Goal: Task Accomplishment & Management: Manage account settings

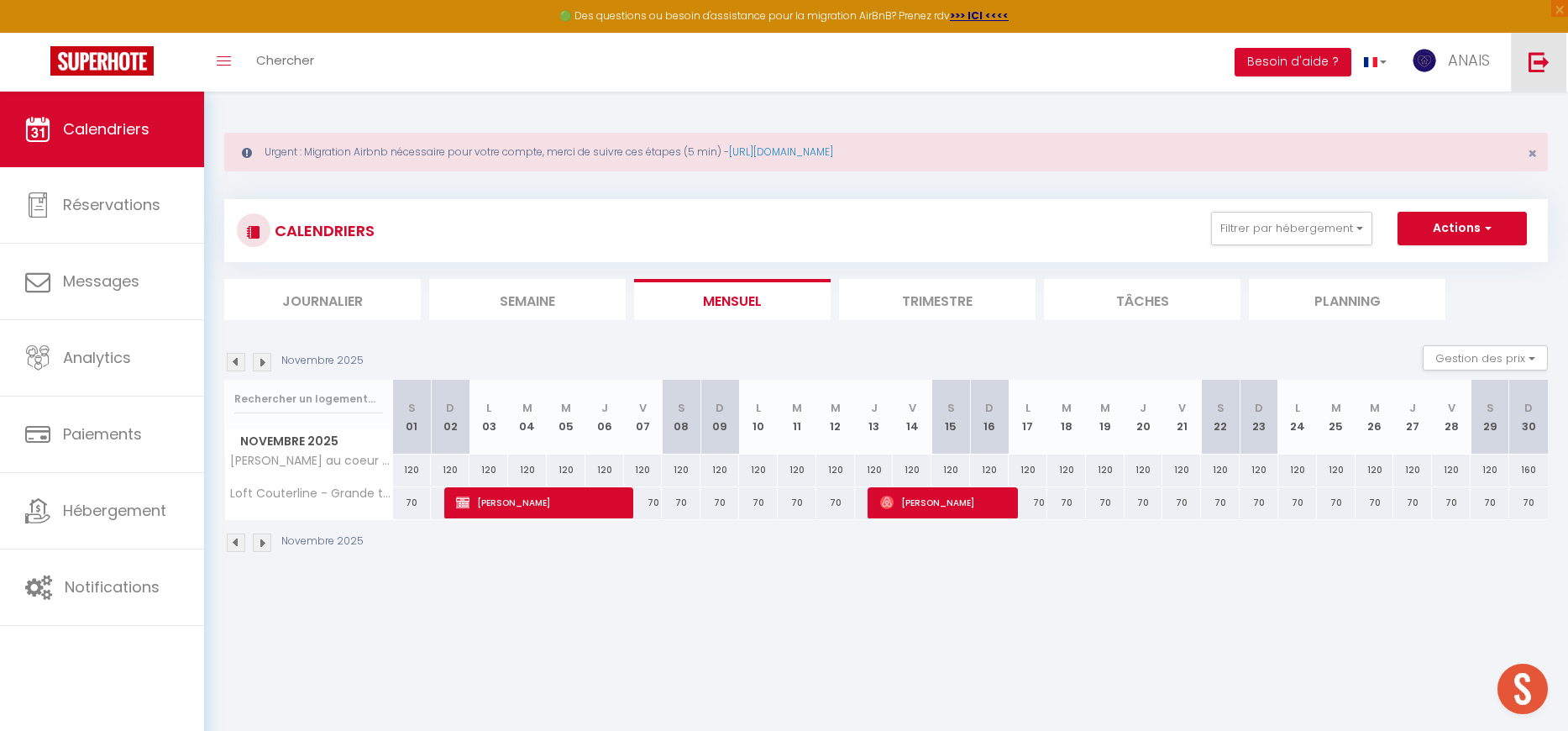
click at [1528, 68] on img at bounding box center [1539, 62] width 21 height 21
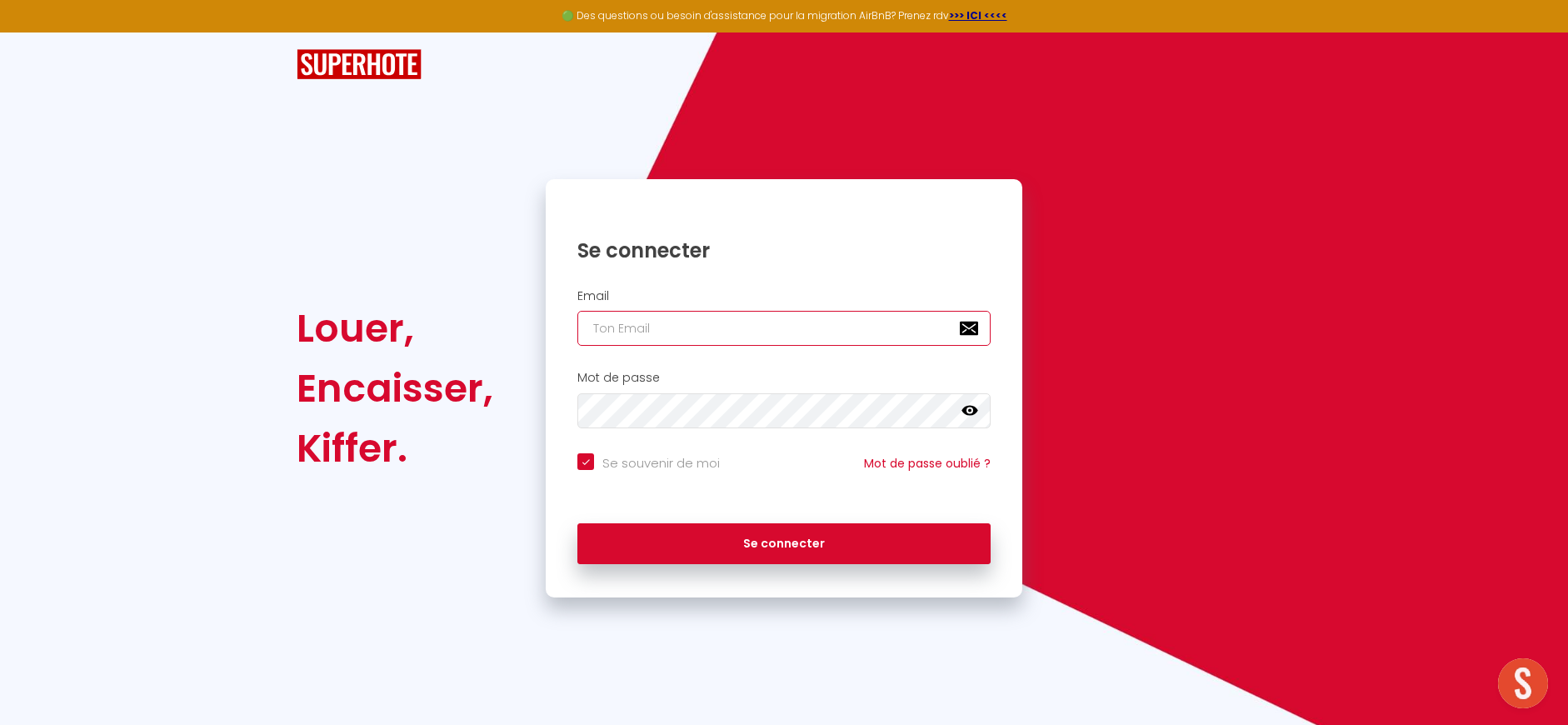
click at [743, 338] on input "email" at bounding box center [784, 328] width 413 height 35
type input "[EMAIL_ADDRESS][DOMAIN_NAME]"
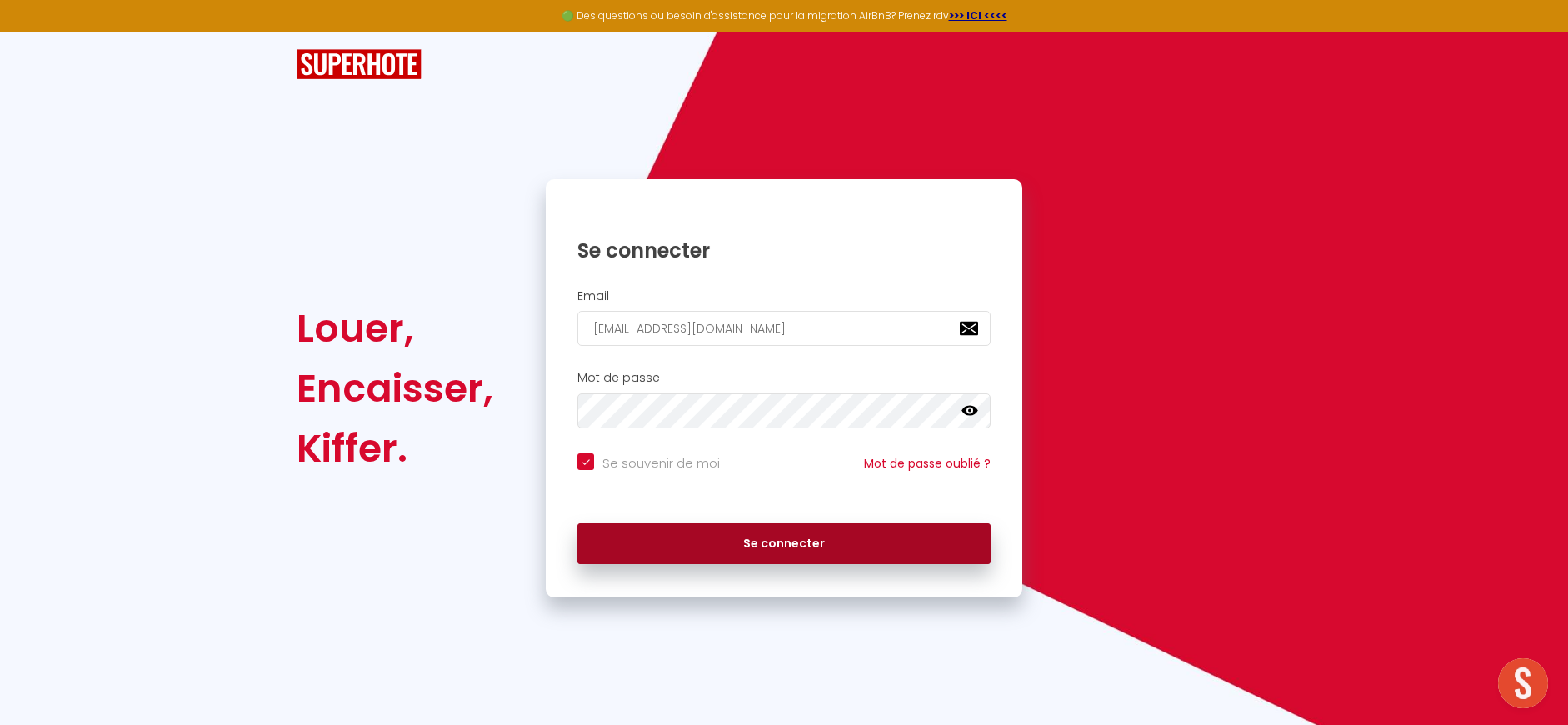
click at [819, 565] on div "Se connecter" at bounding box center [784, 544] width 476 height 75
click at [819, 556] on button "Se connecter" at bounding box center [784, 544] width 413 height 41
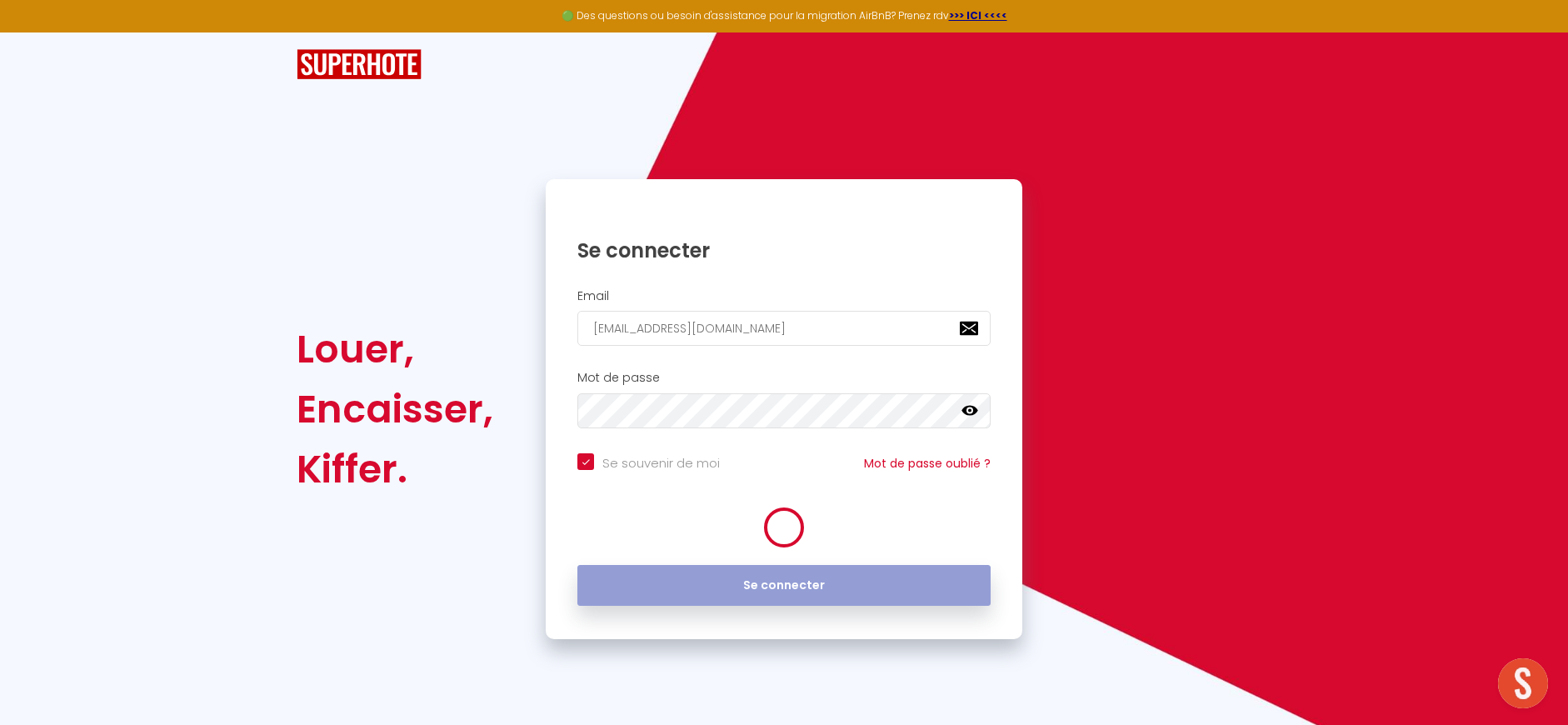
checkbox input "true"
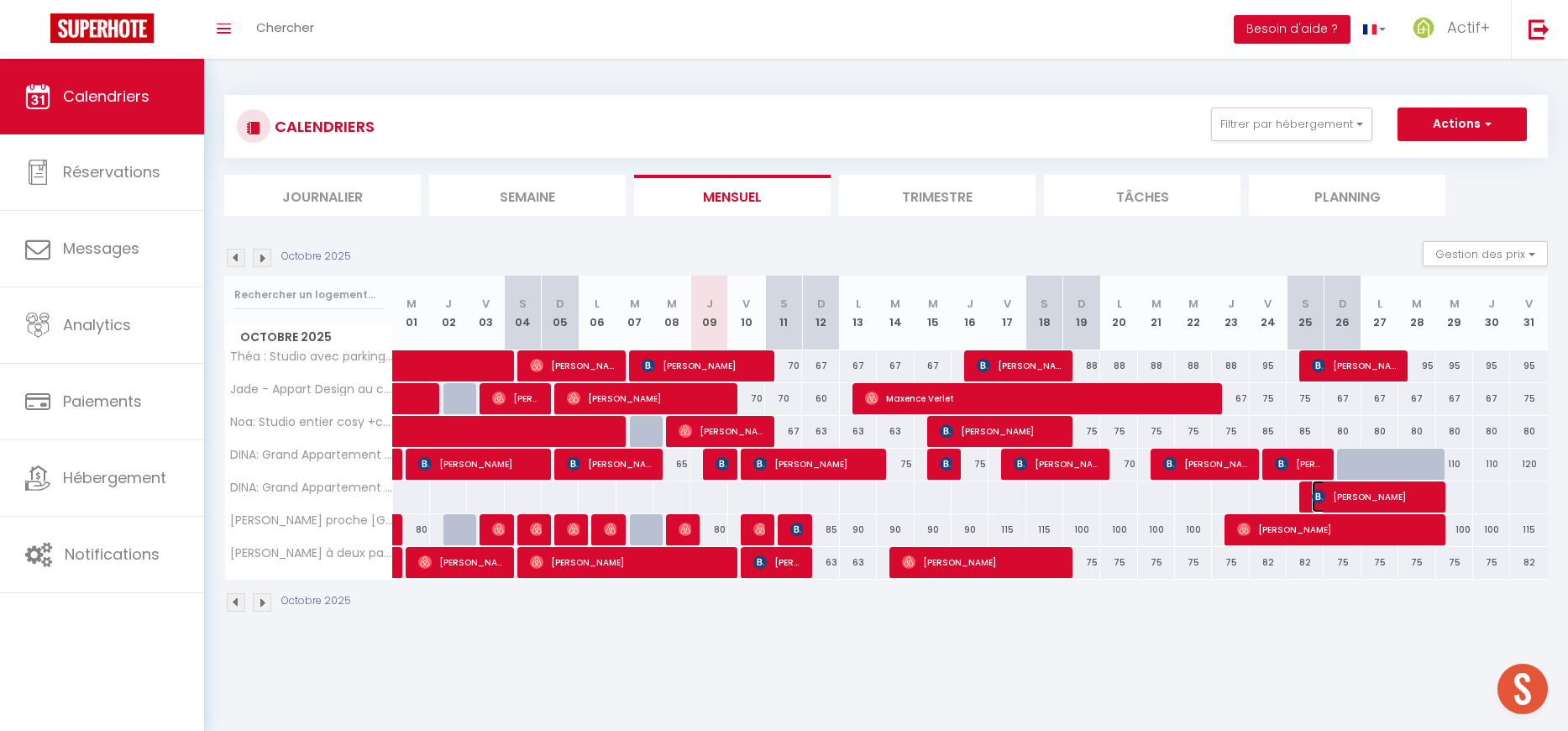
click at [1361, 492] on span "[PERSON_NAME]" at bounding box center [1373, 496] width 124 height 32
select select "OK"
select select "KO"
select select "0"
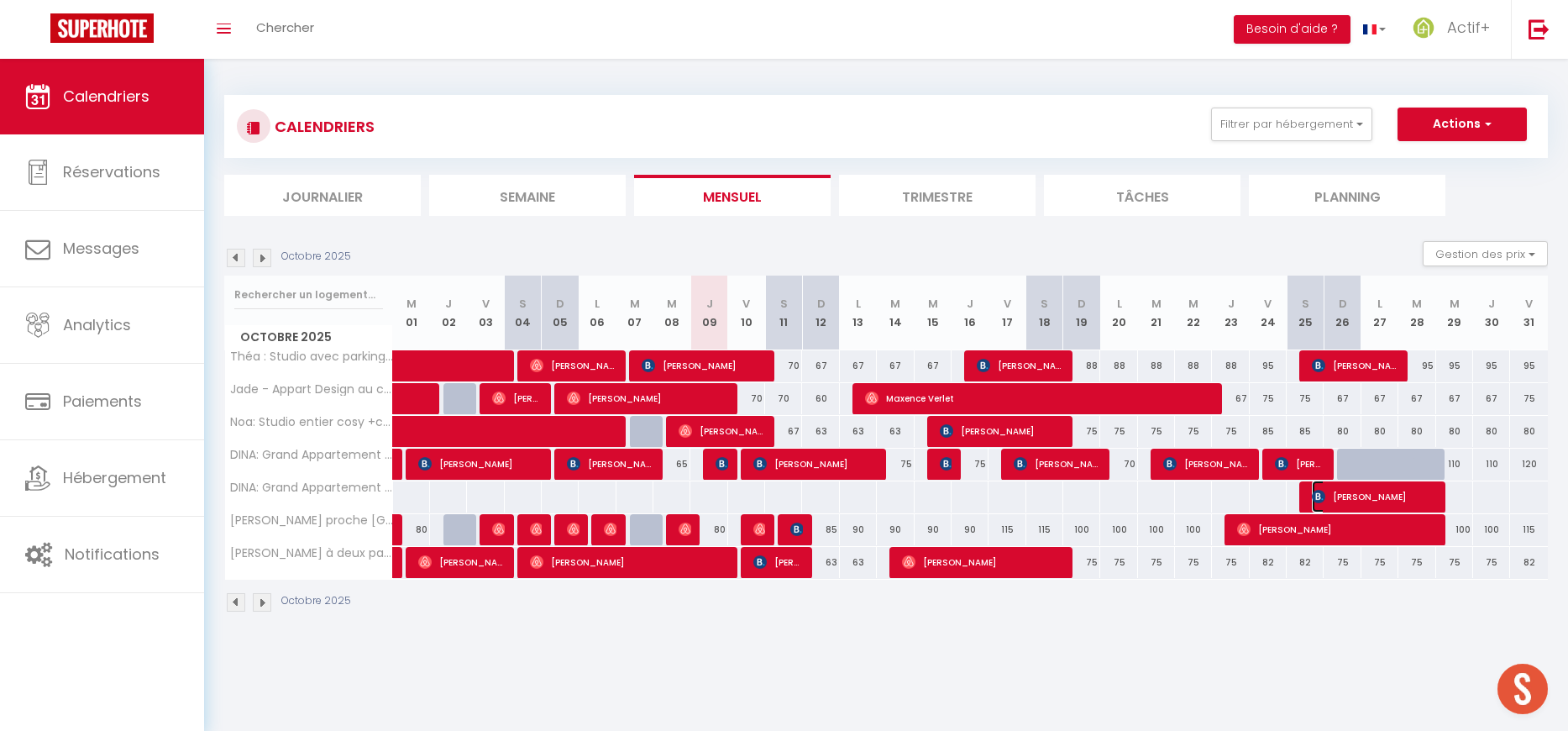
select select "1"
select select
select select "10088"
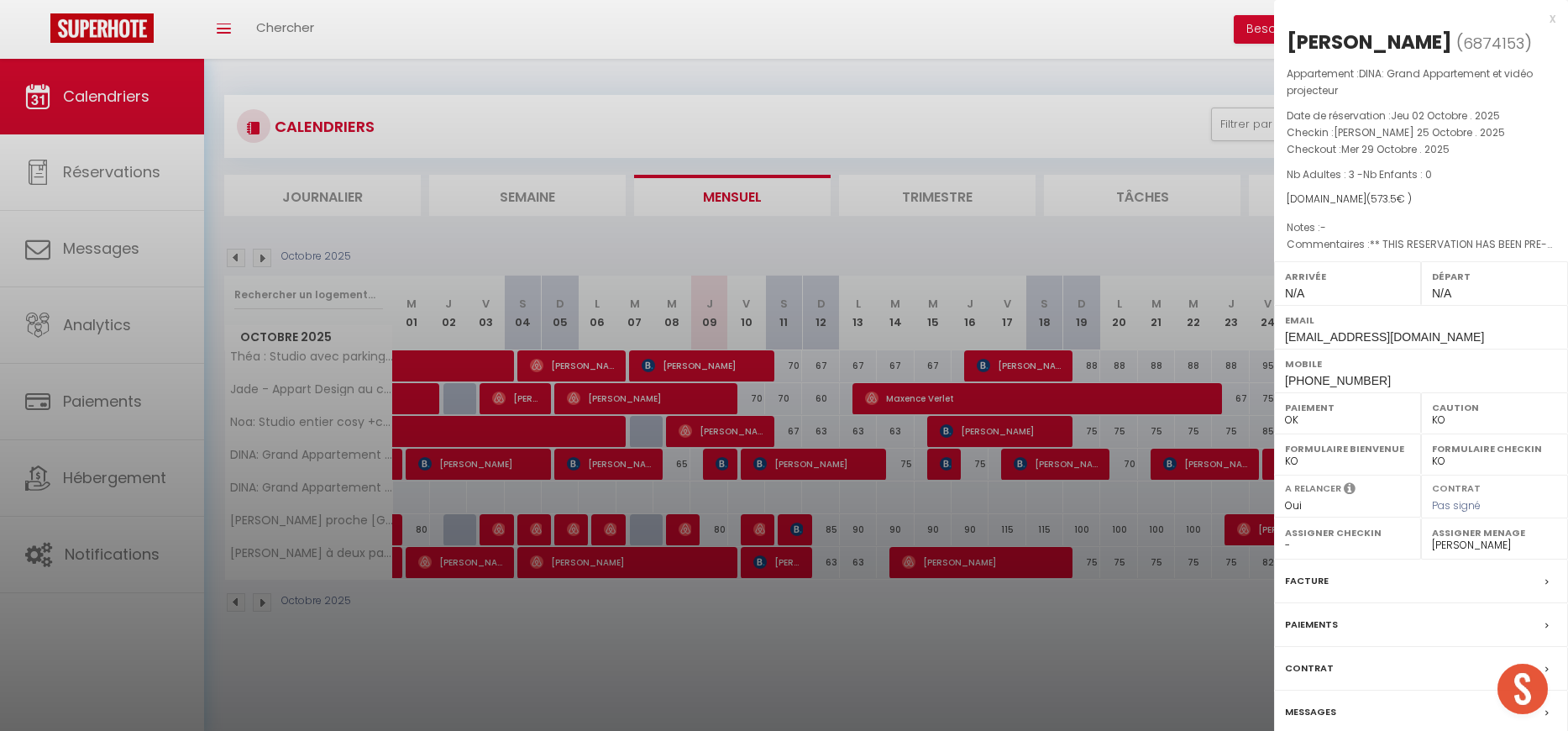
click at [1070, 87] on div at bounding box center [784, 365] width 1568 height 731
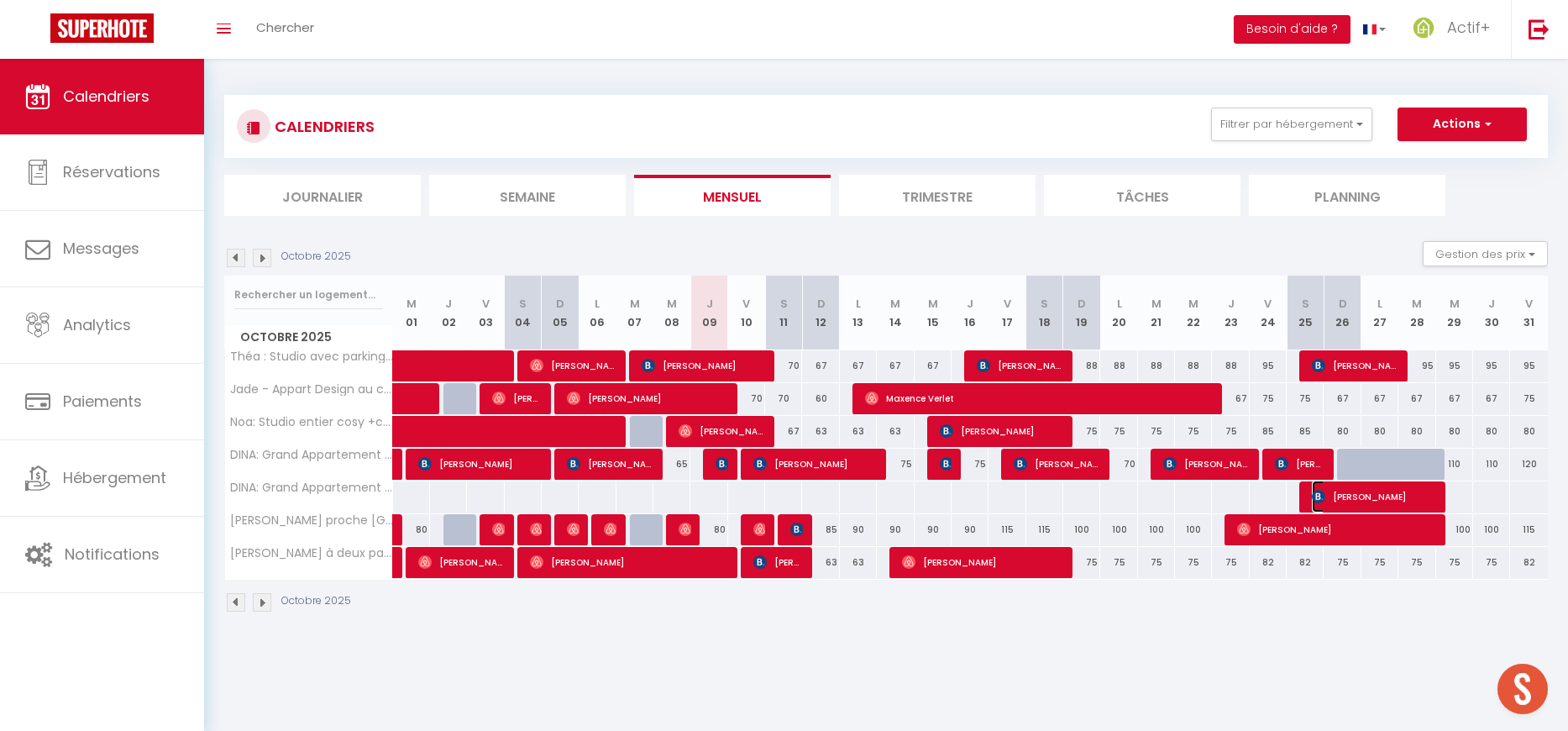
click at [1357, 497] on span "[PERSON_NAME]" at bounding box center [1373, 496] width 124 height 32
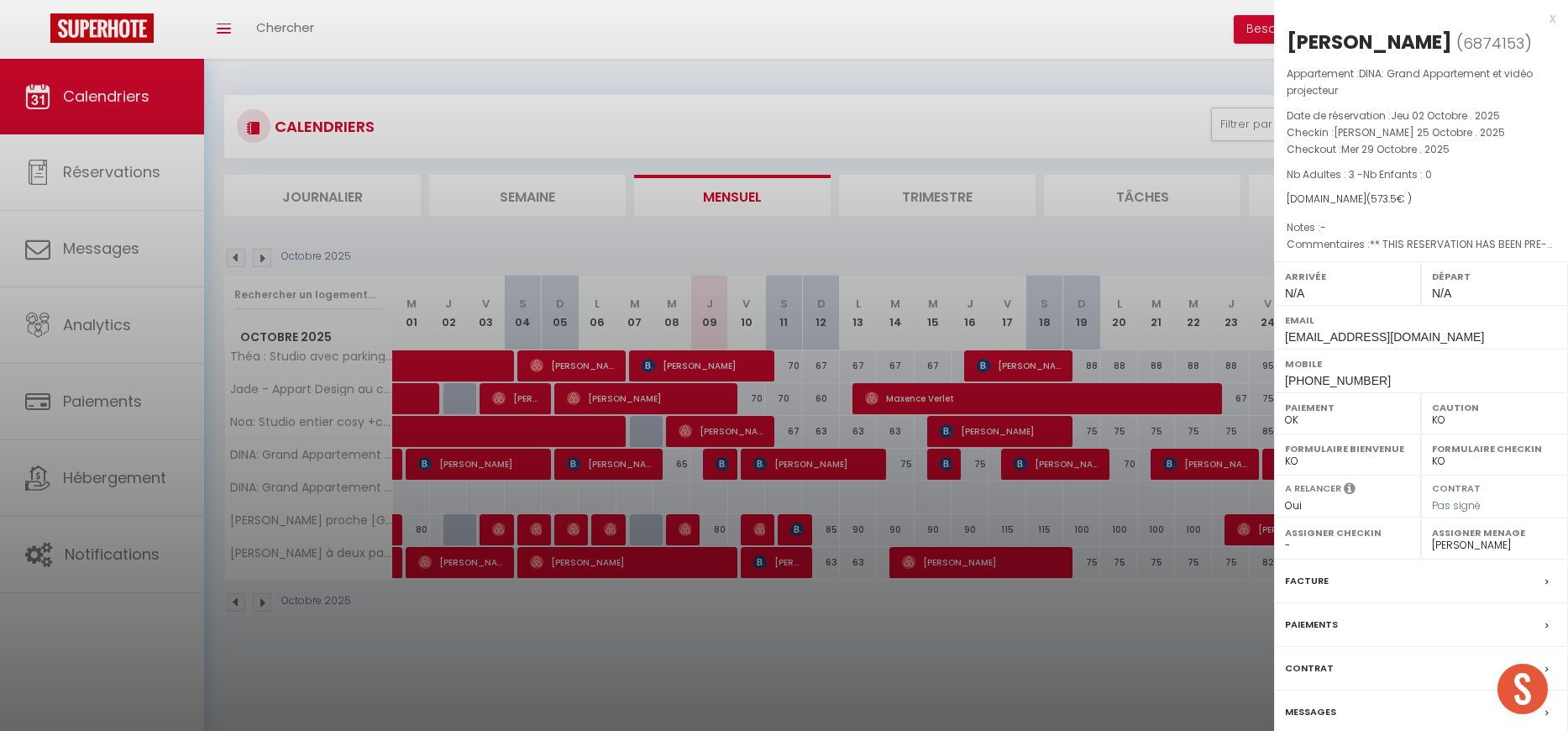
click at [1180, 594] on div at bounding box center [784, 365] width 1568 height 731
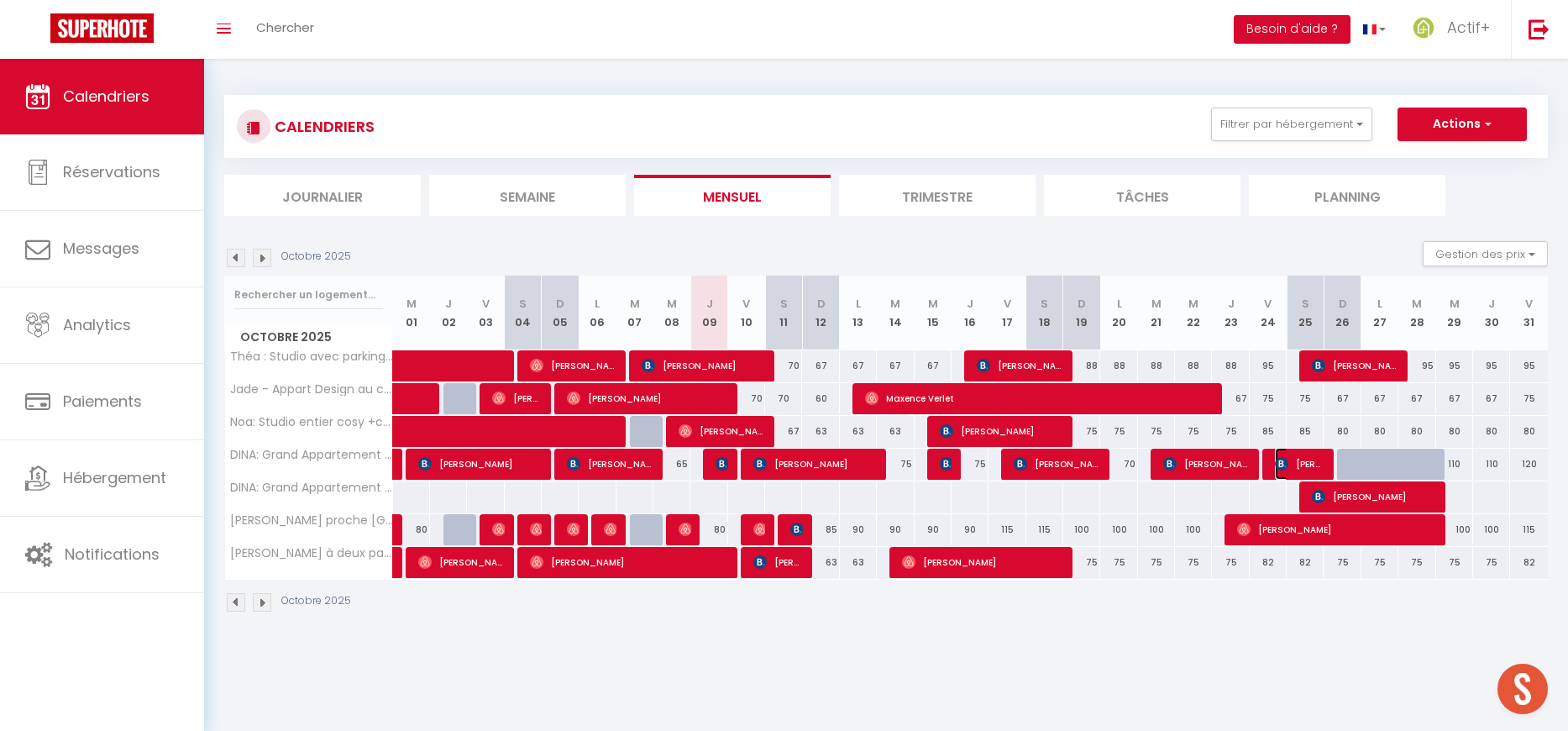
click at [1286, 469] on img at bounding box center [1282, 464] width 14 height 14
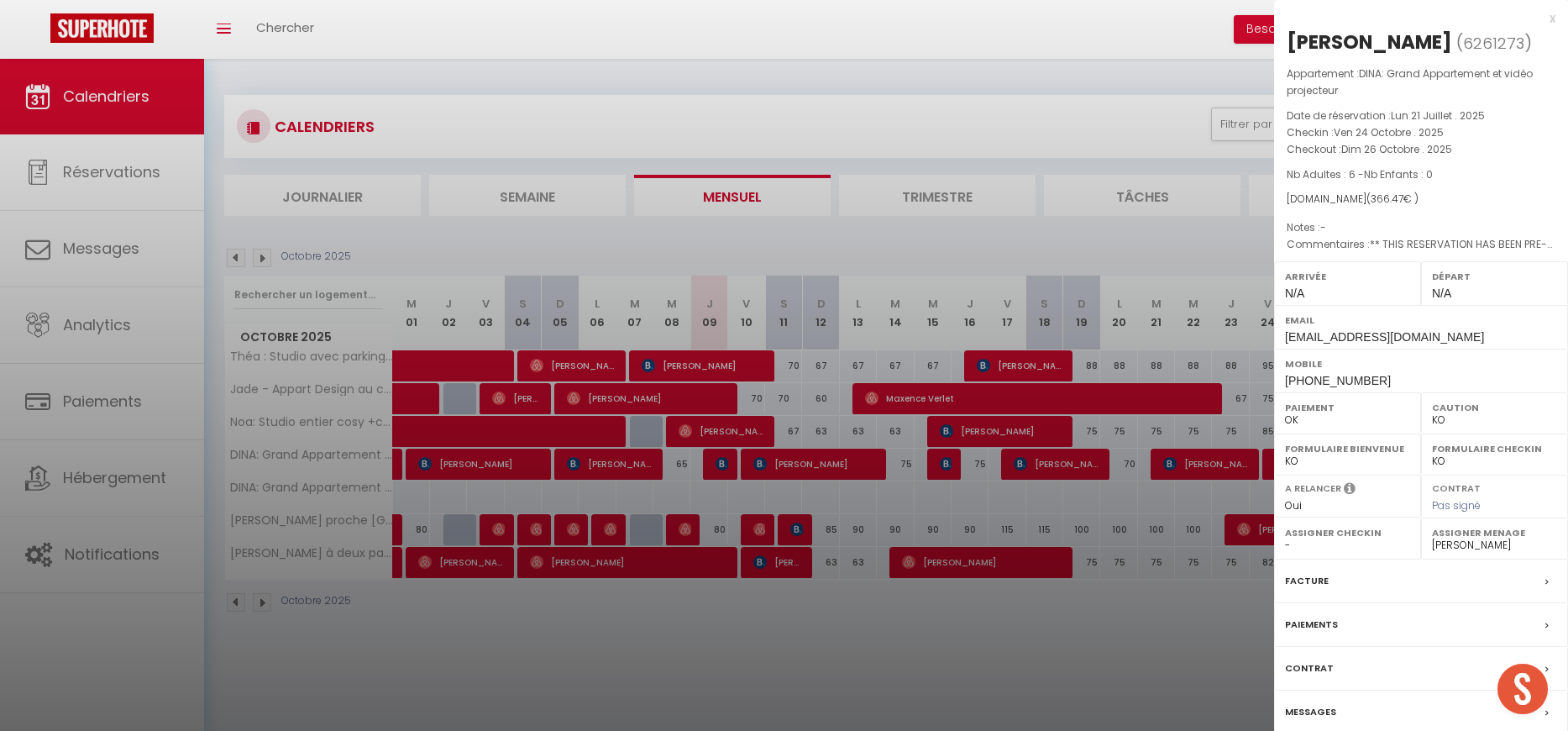
click at [1178, 635] on div at bounding box center [784, 365] width 1568 height 731
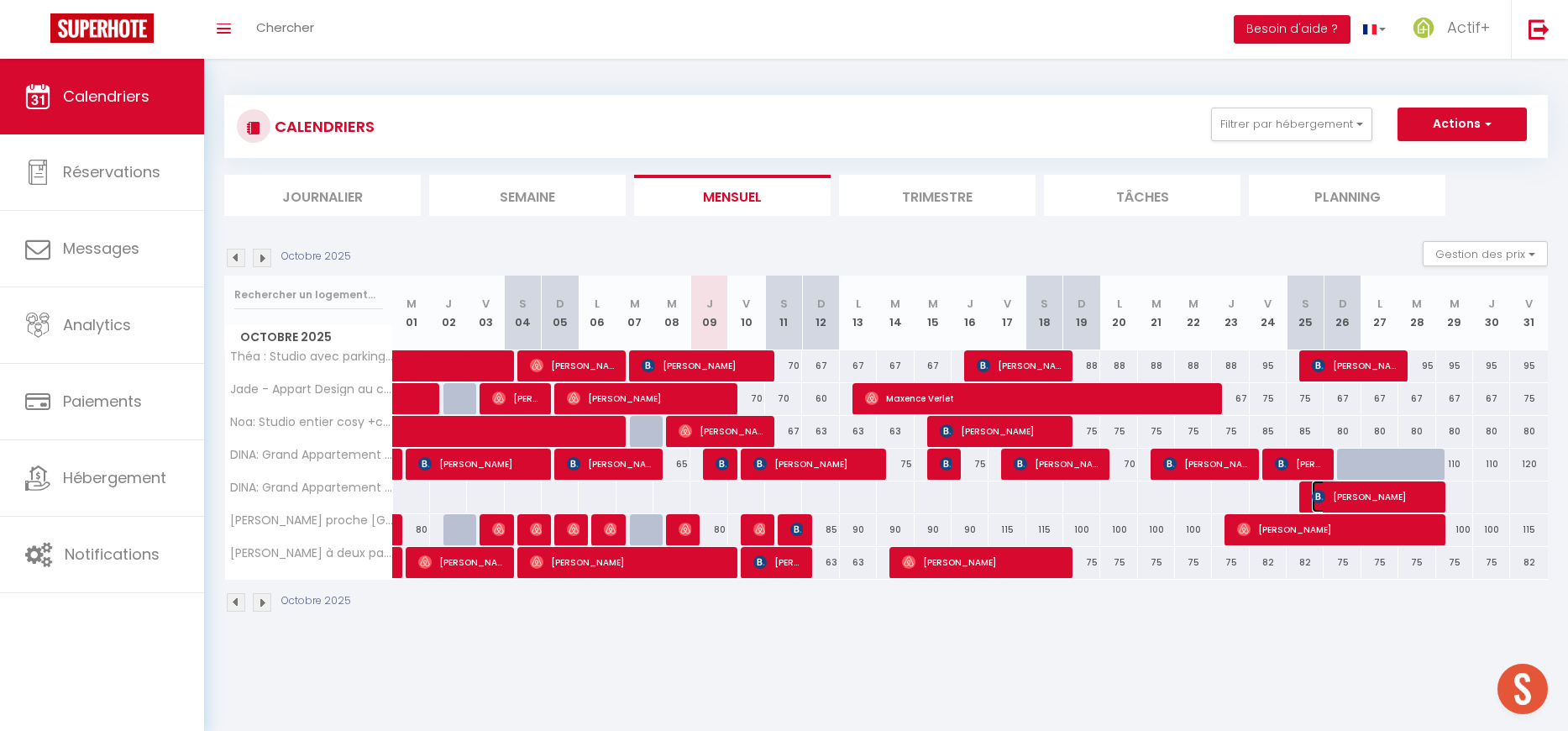
click at [1378, 501] on span "[PERSON_NAME]" at bounding box center [1373, 496] width 124 height 32
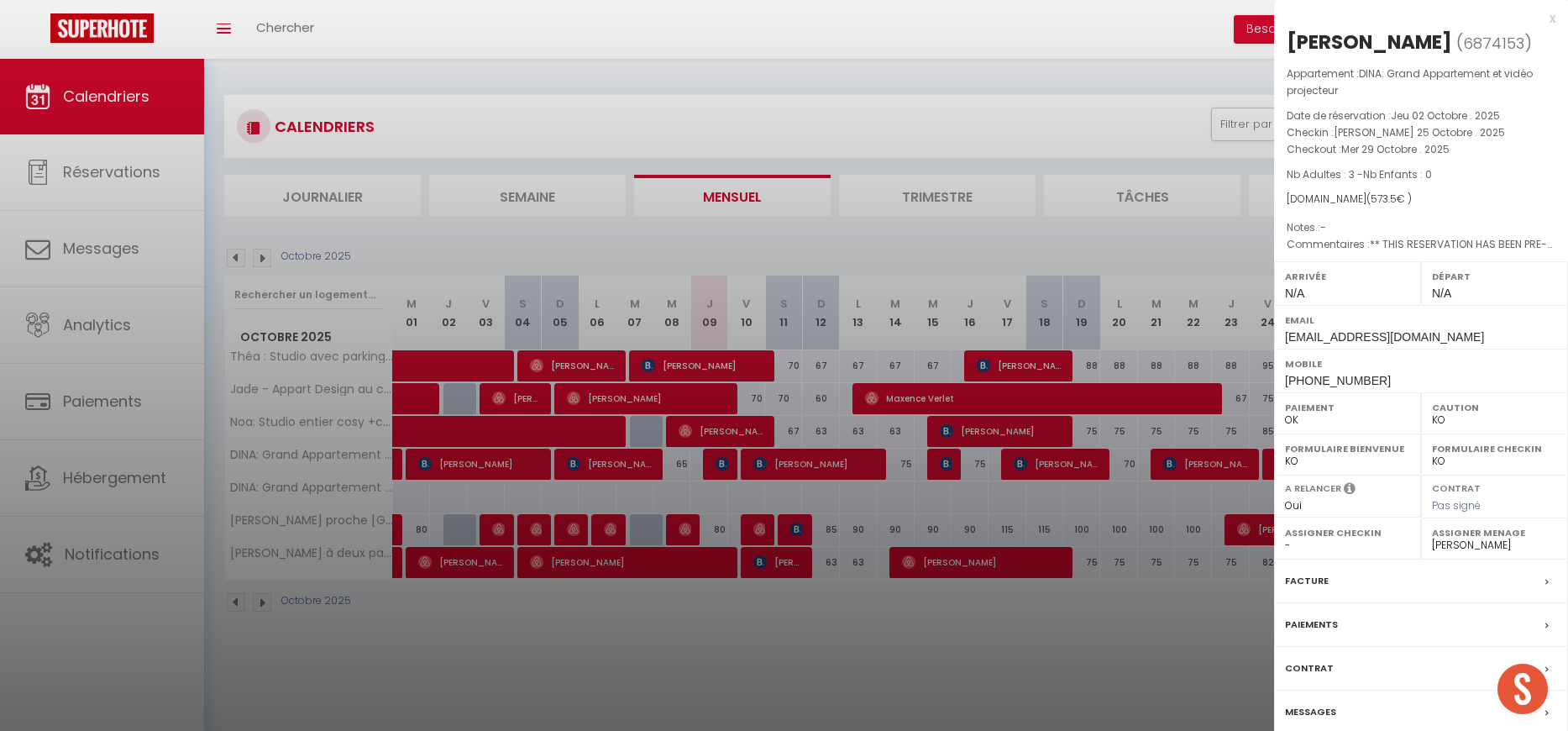
click at [1138, 656] on div at bounding box center [784, 365] width 1568 height 731
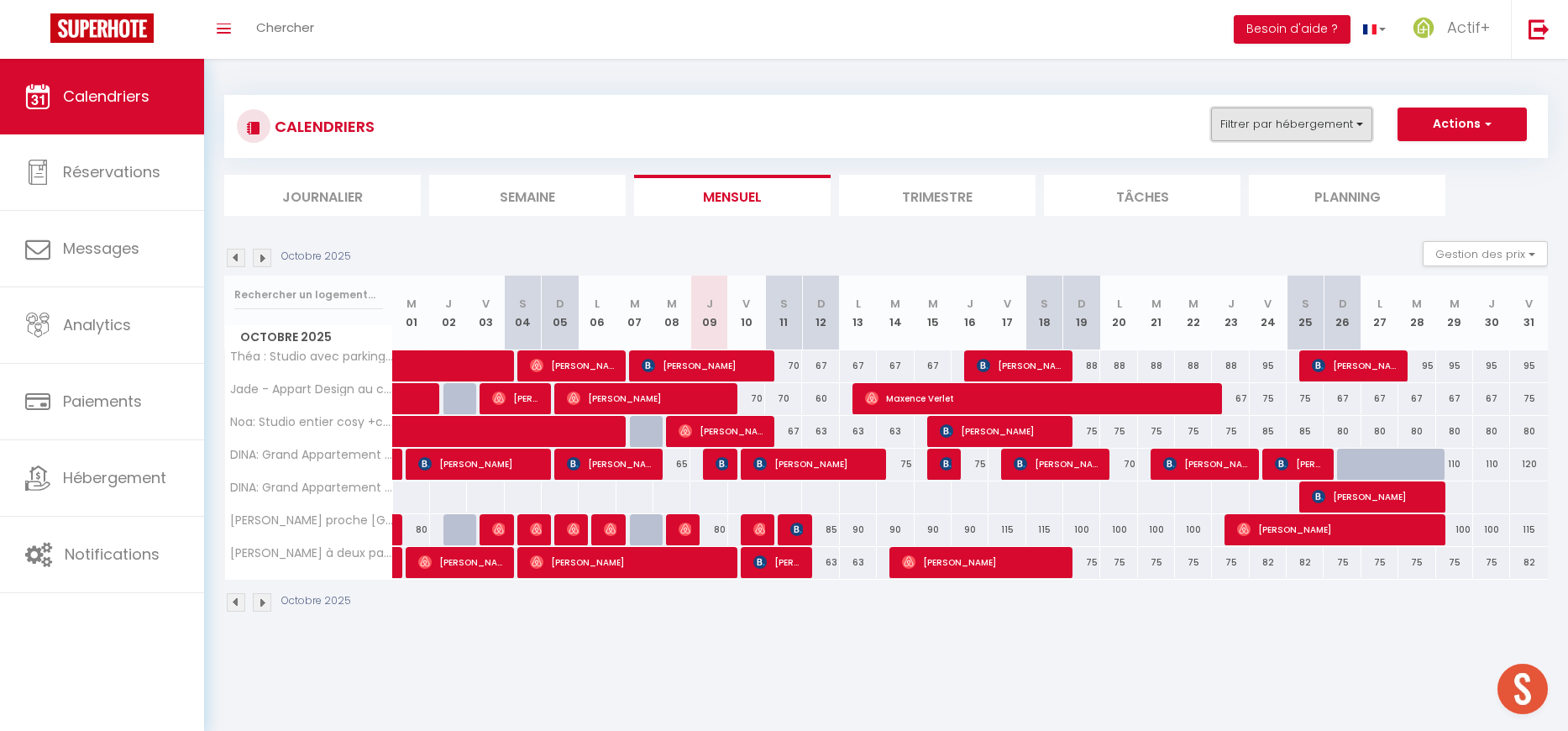
drag, startPoint x: 1251, startPoint y: 109, endPoint x: 1251, endPoint y: 127, distance: 18.0
click at [1251, 109] on button "Filtrer par hébergement" at bounding box center [1291, 124] width 162 height 34
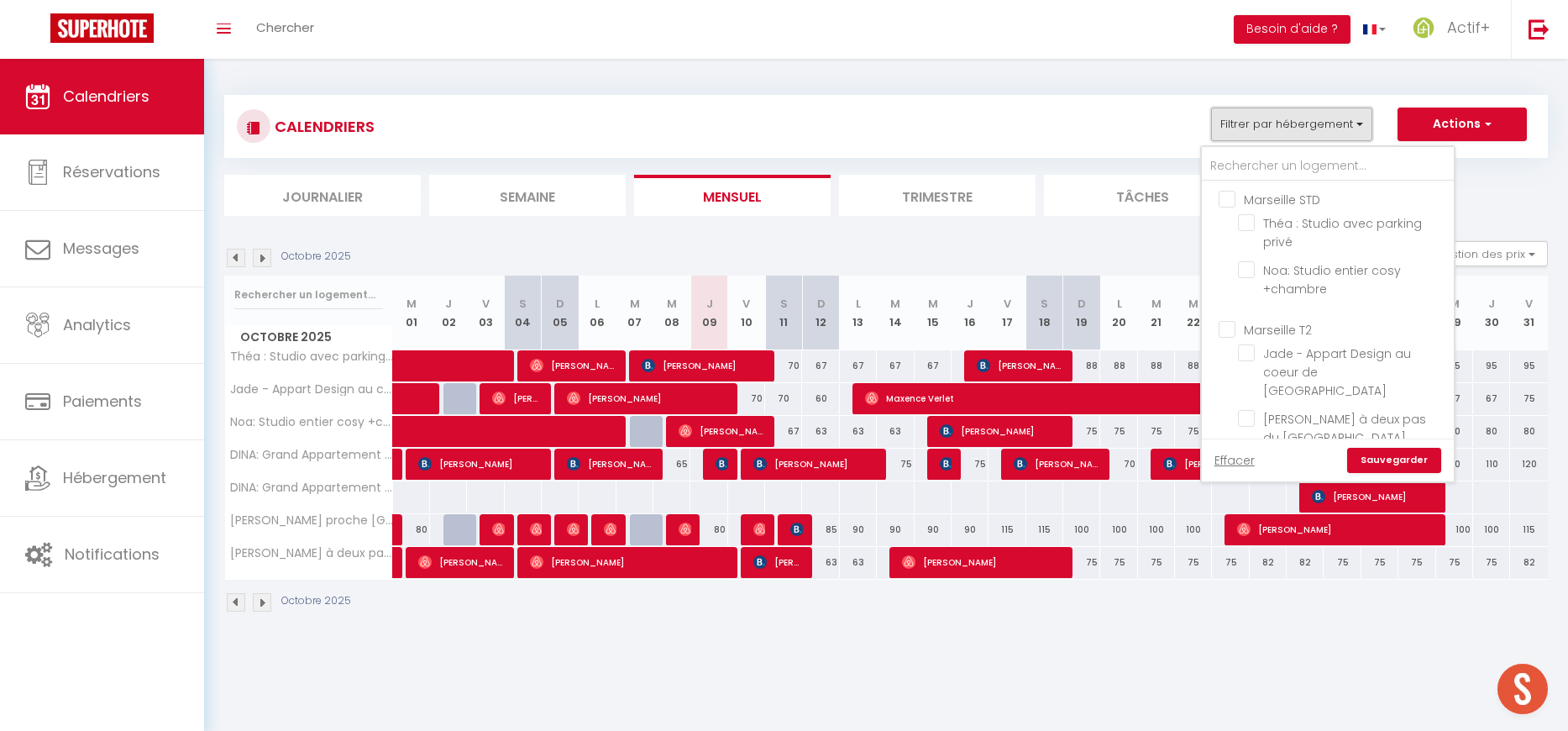
scroll to position [170, 0]
click at [1267, 298] on input "Marseille [MEDICAL_DATA]" at bounding box center [1344, 306] width 252 height 16
checkbox input "true"
checkbox input "false"
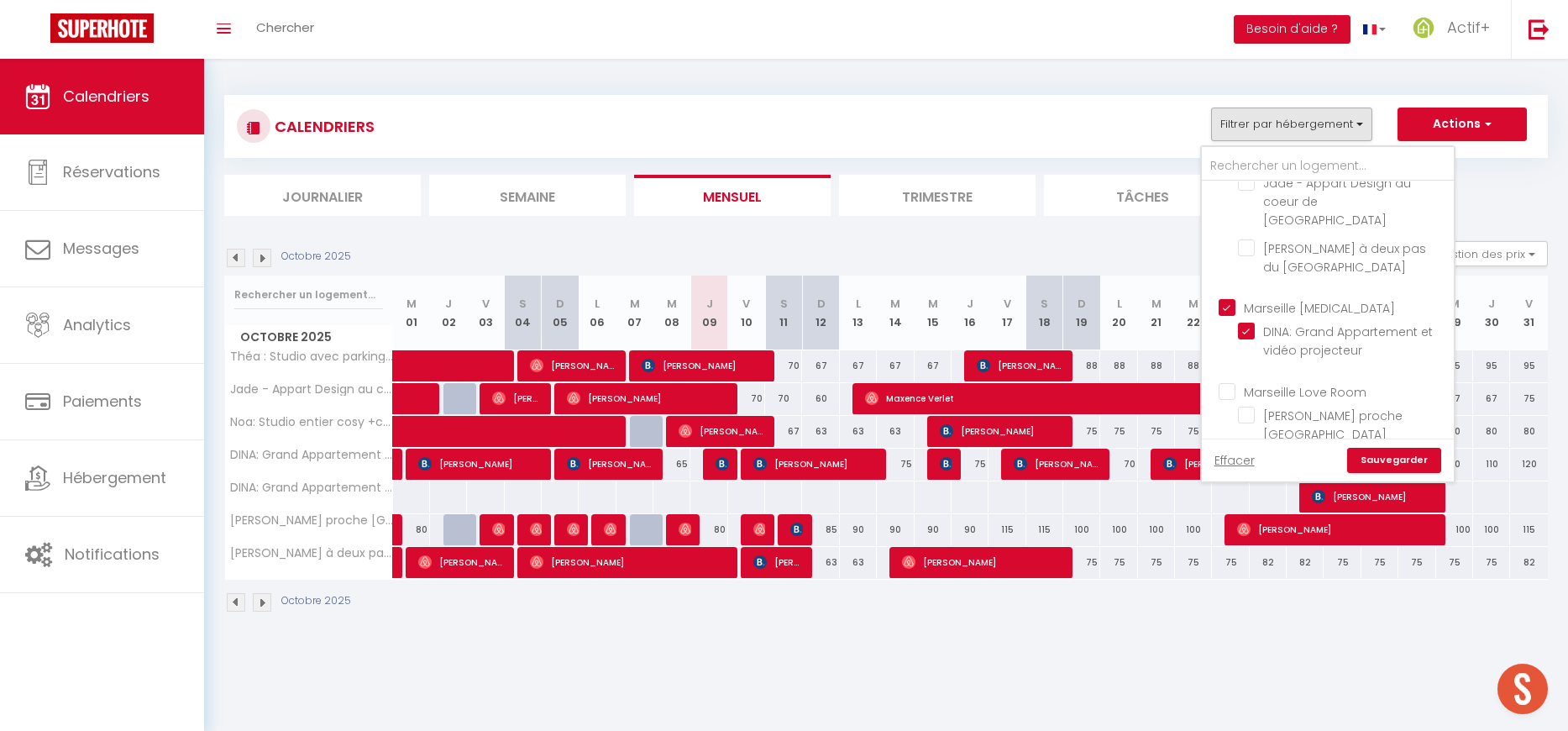
checkbox input "false"
checkbox input "true"
checkbox input "false"
click at [1385, 454] on link "Sauvegarder" at bounding box center [1393, 460] width 94 height 25
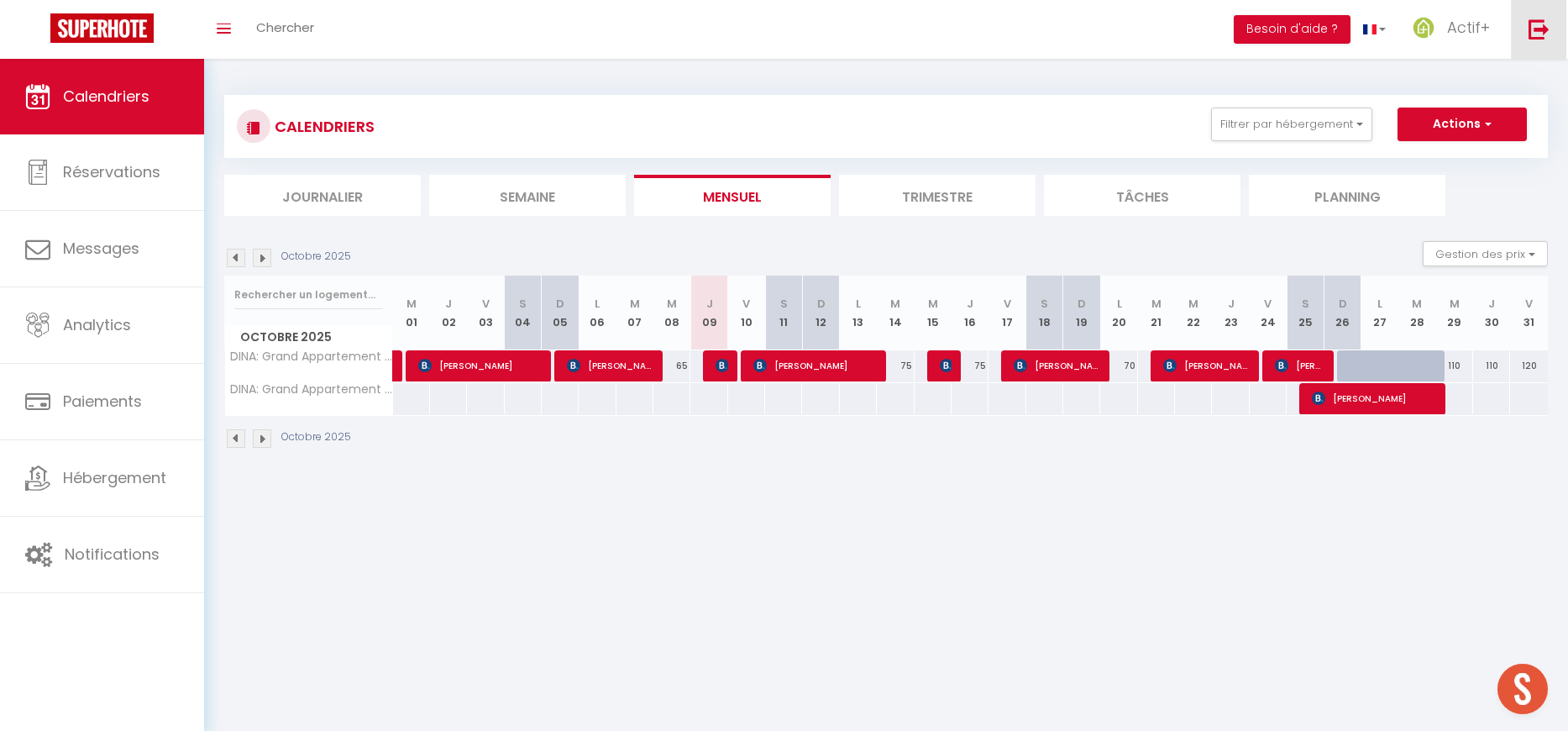
click at [1533, 38] on img at bounding box center [1539, 29] width 21 height 21
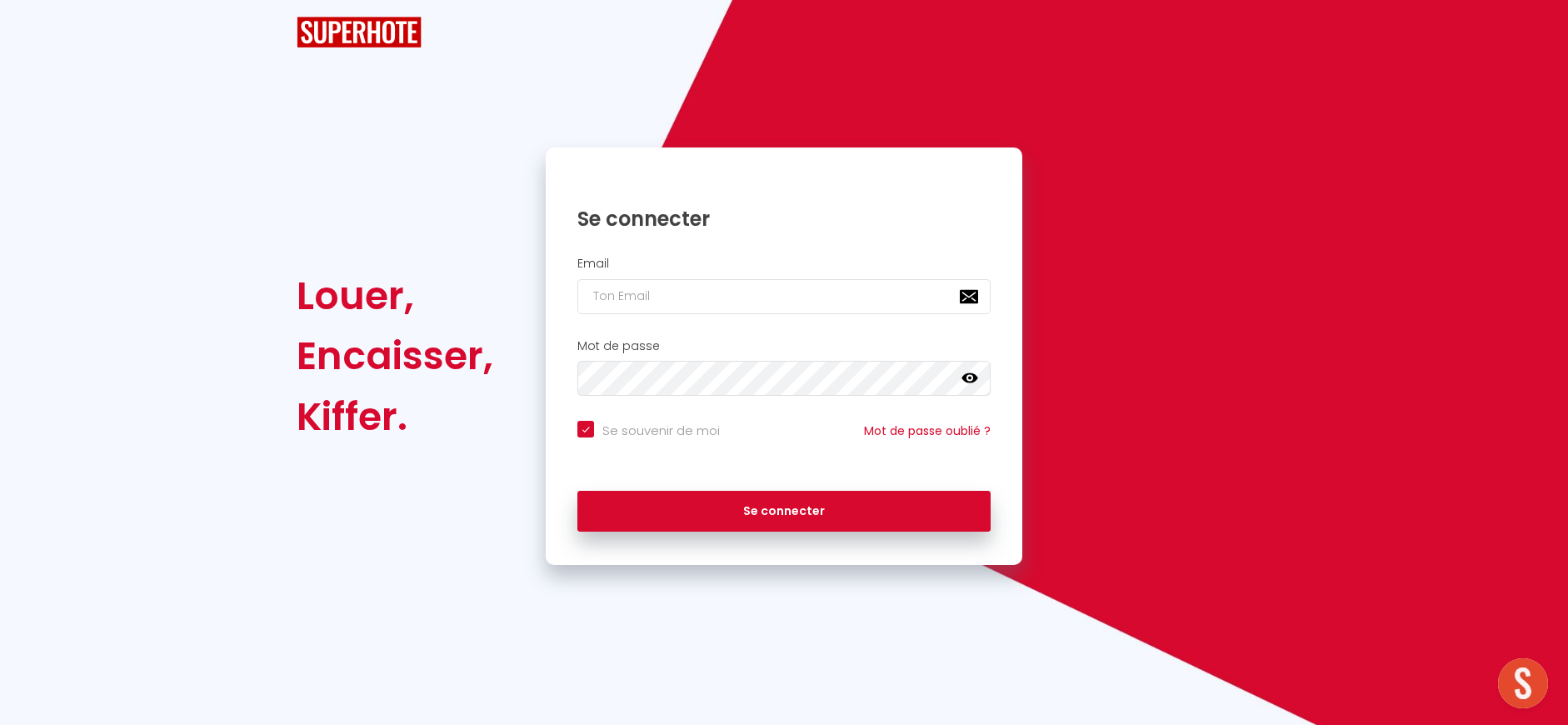
checkbox input "true"
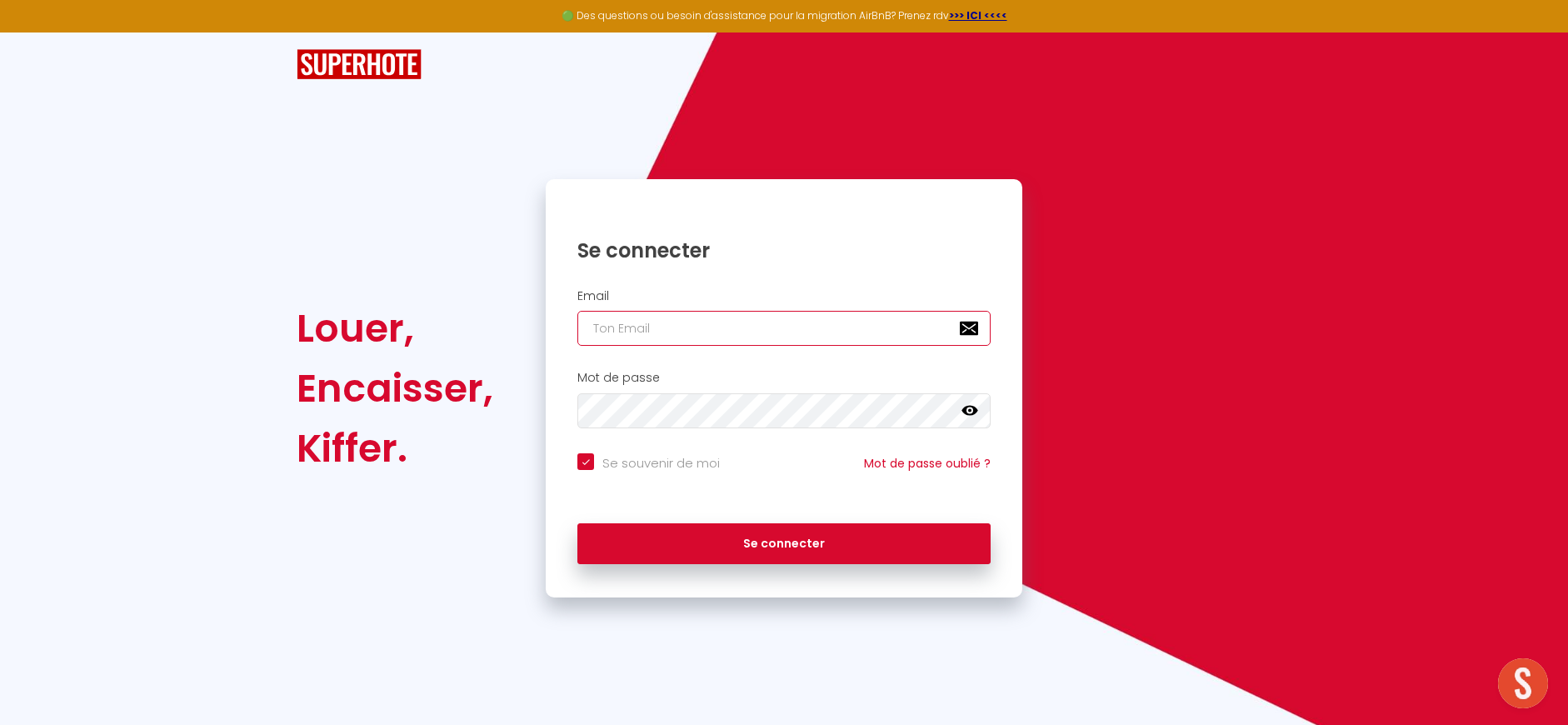
drag, startPoint x: 675, startPoint y: 339, endPoint x: 675, endPoint y: 329, distance: 10.0
click at [675, 335] on input "email" at bounding box center [784, 328] width 413 height 35
type input "[EMAIL_ADDRESS][DOMAIN_NAME]"
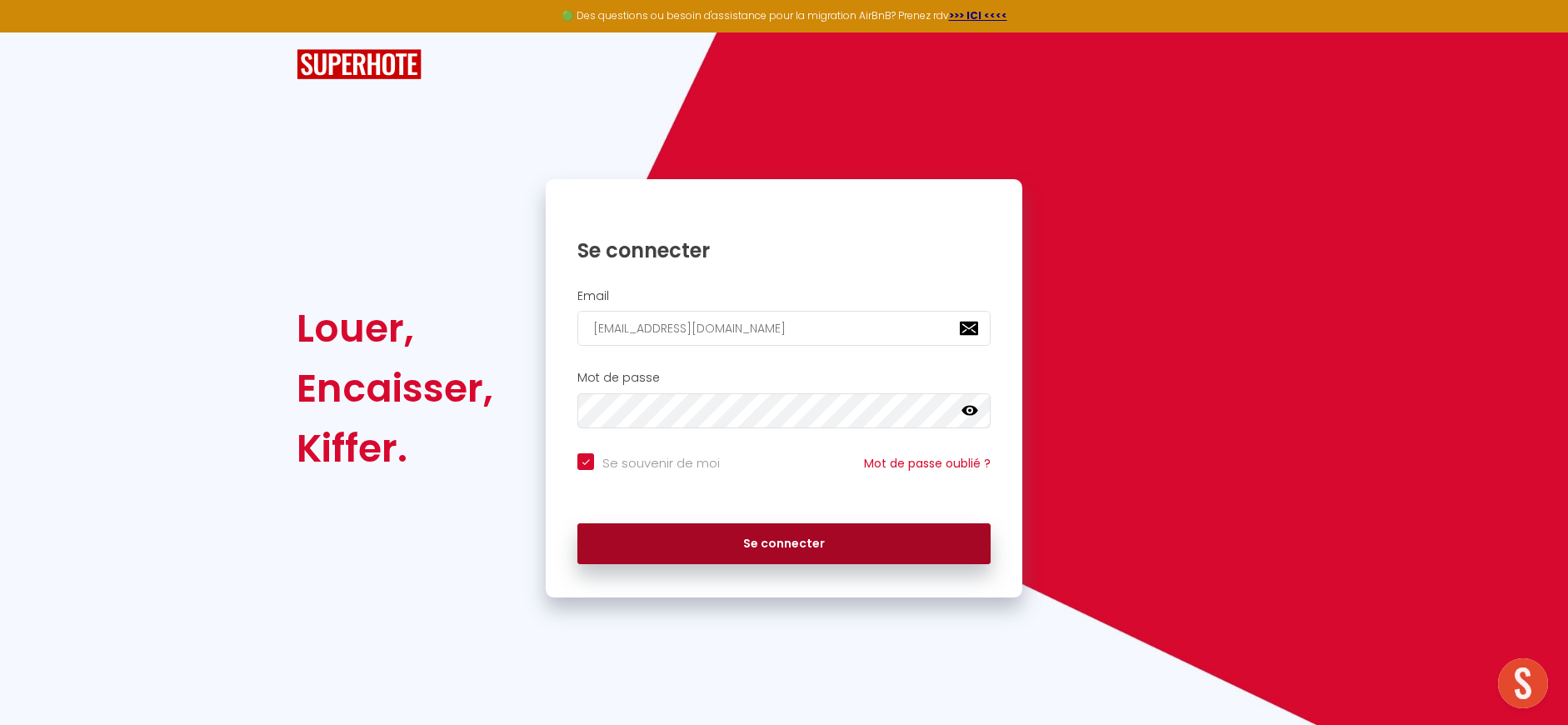
click at [710, 531] on button "Se connecter" at bounding box center [784, 544] width 413 height 41
checkbox input "true"
